Goal: Navigation & Orientation: Find specific page/section

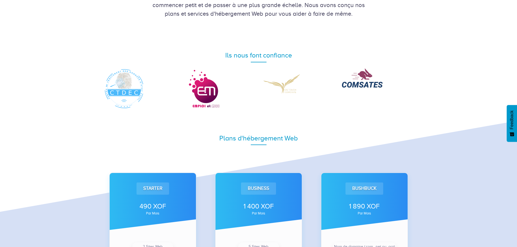
scroll to position [246, 0]
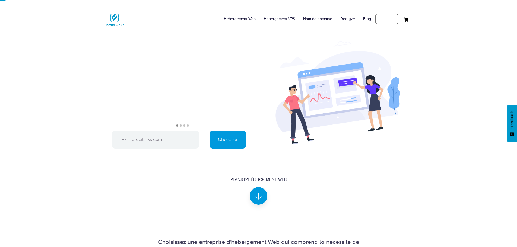
click at [393, 20] on link "Connexion" at bounding box center [387, 19] width 24 height 11
click at [381, 20] on link "Mon compte" at bounding box center [385, 19] width 26 height 11
